Goal: Task Accomplishment & Management: Use online tool/utility

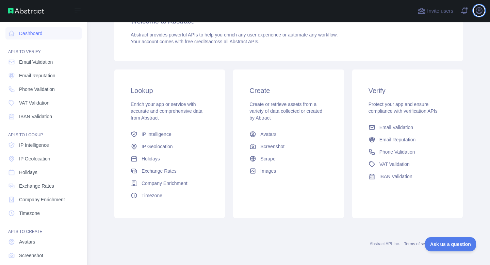
scroll to position [105, 0]
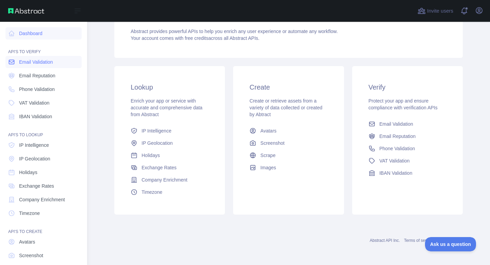
click at [44, 61] on span "Email Validation" at bounding box center [36, 62] width 34 height 7
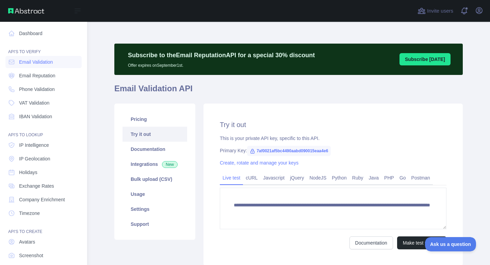
click at [142, 137] on link "Try it out" at bounding box center [154, 134] width 65 height 15
click at [146, 161] on link "Integrations New" at bounding box center [154, 163] width 65 height 15
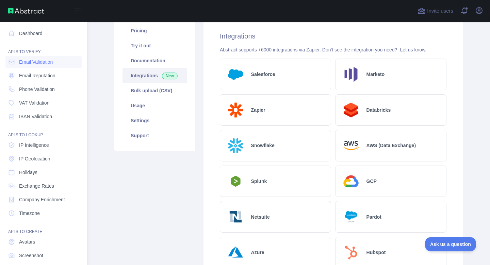
scroll to position [84, 0]
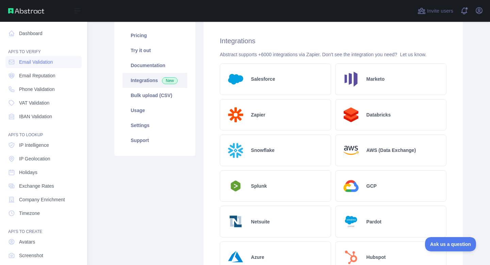
click at [272, 78] on h2 "Salesforce" at bounding box center [263, 79] width 24 height 7
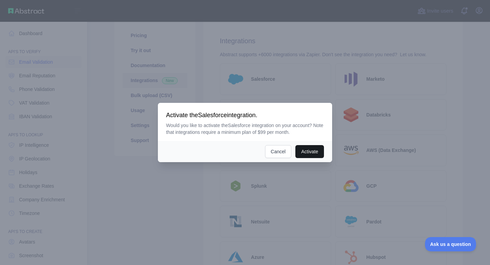
click at [310, 150] on button "Activate" at bounding box center [309, 151] width 29 height 13
